Goal: Task Accomplishment & Management: Use online tool/utility

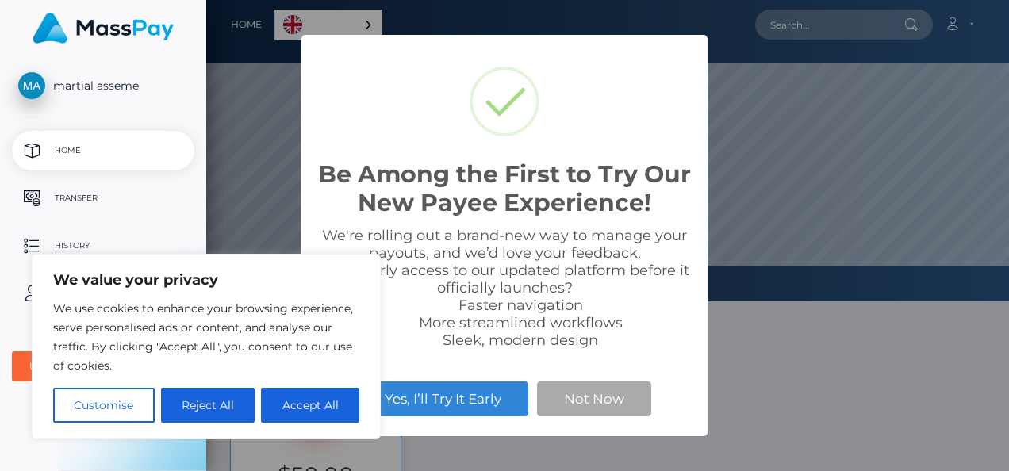
scroll to position [301, 803]
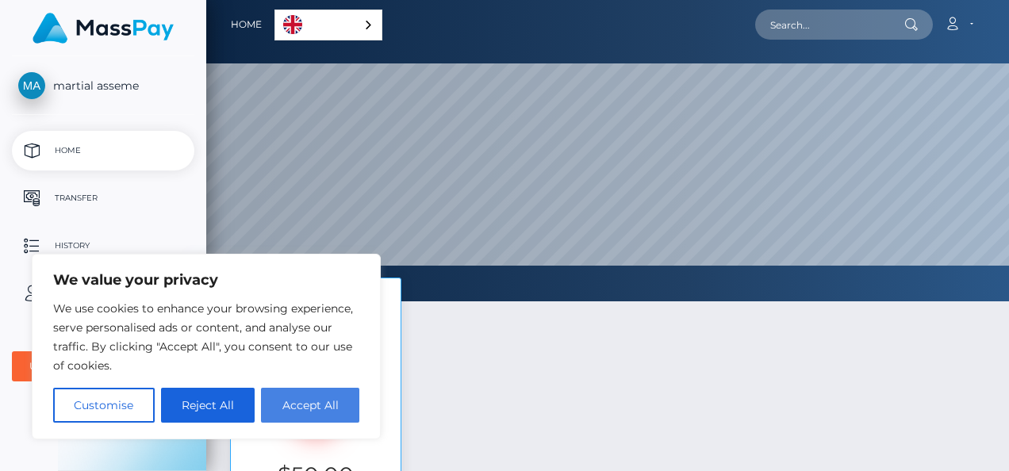
click at [314, 420] on button "Accept All" at bounding box center [310, 405] width 98 height 35
checkbox input "true"
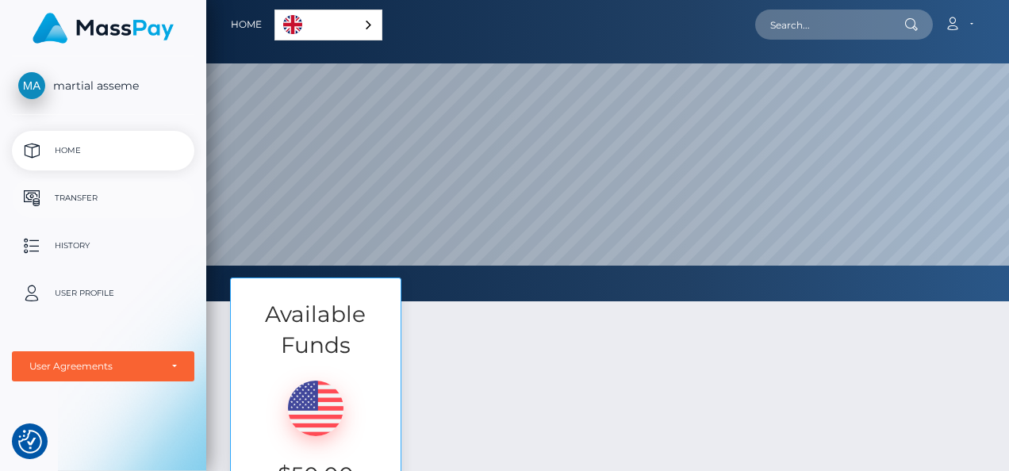
click at [61, 201] on p "Transfer" at bounding box center [103, 198] width 170 height 24
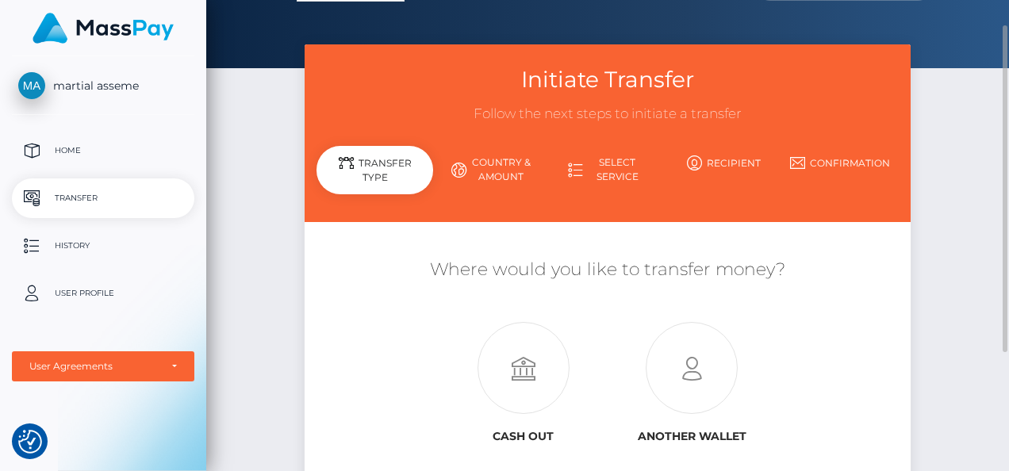
scroll to position [38, 0]
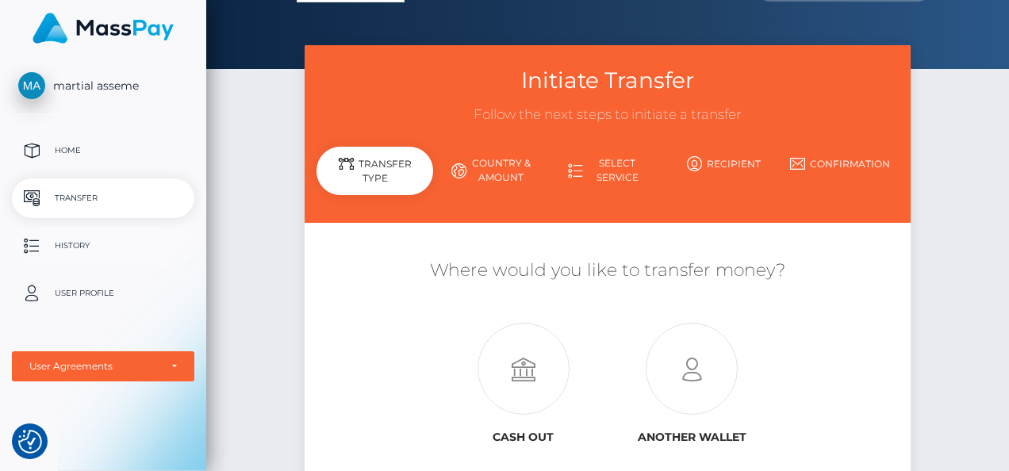
click at [89, 251] on p "History" at bounding box center [103, 246] width 170 height 24
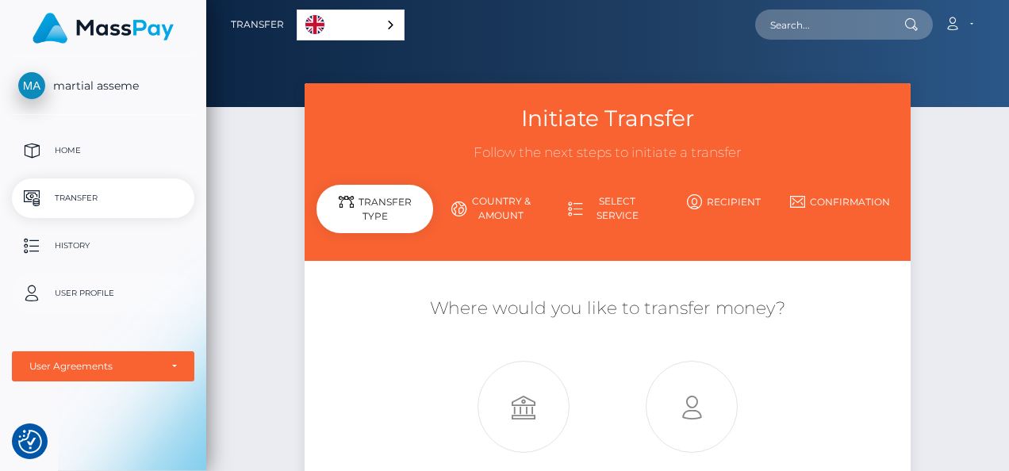
click at [75, 297] on p "User Profile" at bounding box center [103, 294] width 170 height 24
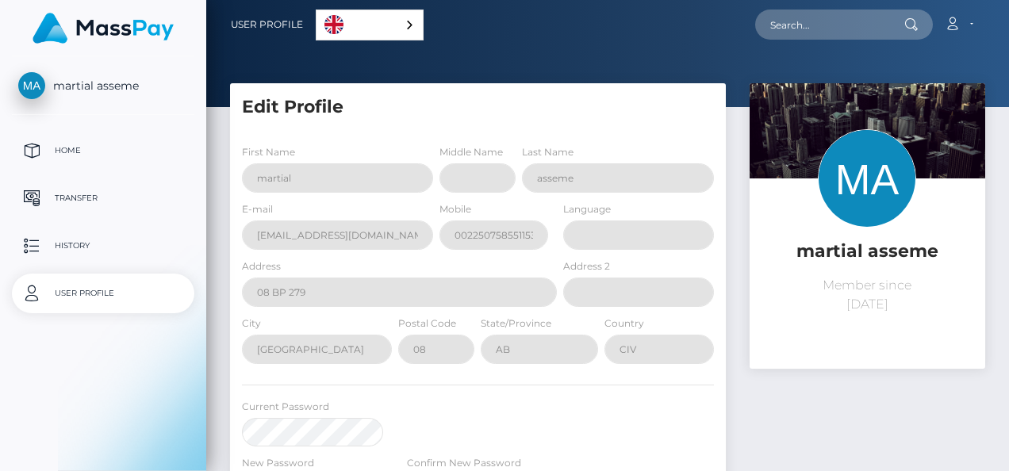
select select
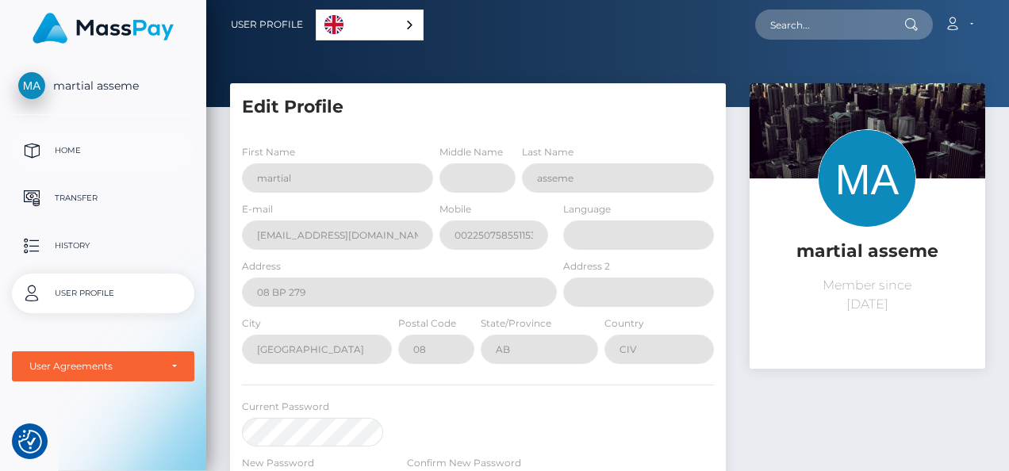
click at [62, 152] on p "Home" at bounding box center [103, 151] width 170 height 24
click at [75, 82] on span "martial asseme" at bounding box center [103, 86] width 182 height 14
click at [65, 201] on p "Transfer" at bounding box center [103, 198] width 170 height 24
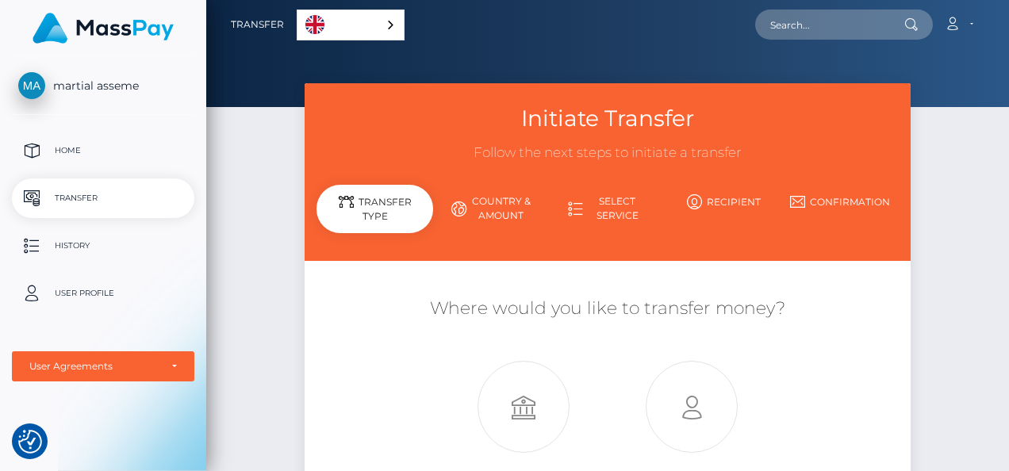
click at [627, 205] on link "Select Service" at bounding box center [608, 208] width 117 height 41
click at [607, 211] on link "Select Service" at bounding box center [608, 208] width 117 height 41
click at [476, 199] on link "Country & Amount" at bounding box center [491, 208] width 117 height 41
click at [389, 210] on div "Transfer Type" at bounding box center [374, 209] width 117 height 48
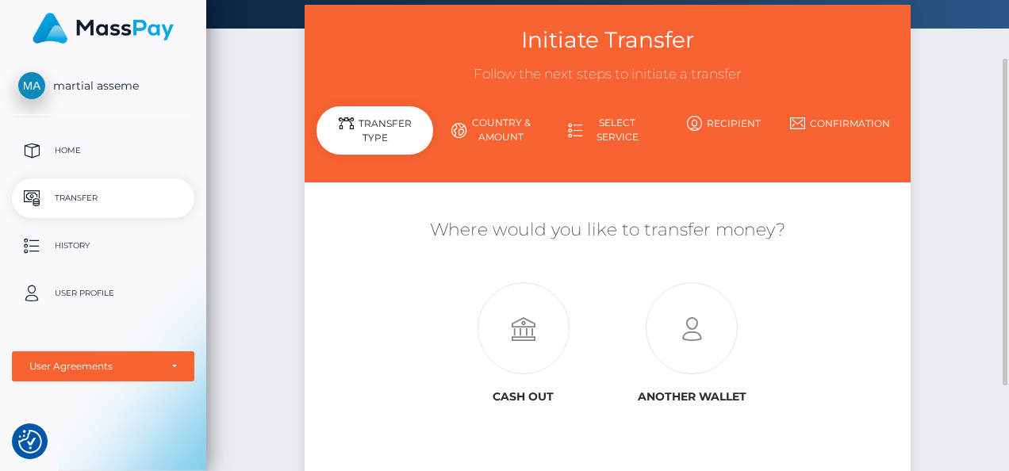
scroll to position [77, 0]
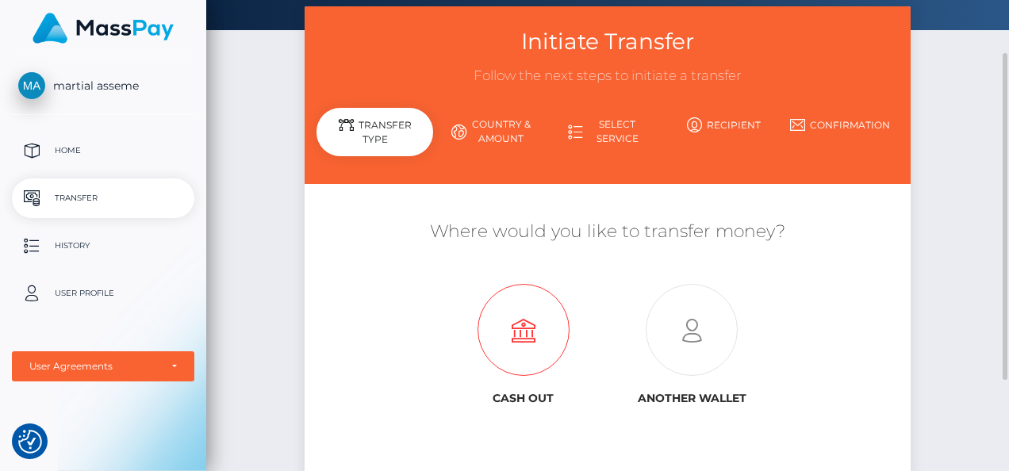
click at [525, 334] on icon at bounding box center [523, 331] width 168 height 92
